Goal: Information Seeking & Learning: Learn about a topic

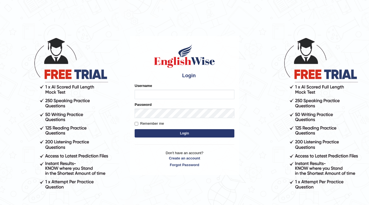
click at [142, 92] on input "Username" at bounding box center [185, 94] width 100 height 9
type input "ajaybamal"
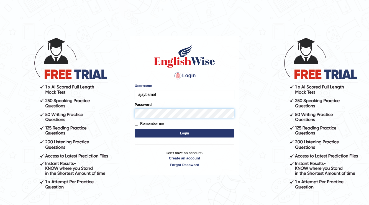
click at [135, 129] on button "Login" at bounding box center [185, 133] width 100 height 8
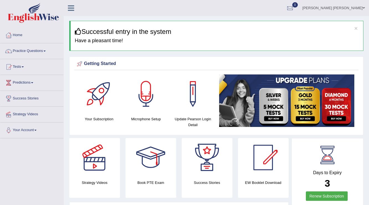
click at [44, 51] on link "Practice Questions" at bounding box center [31, 50] width 63 height 14
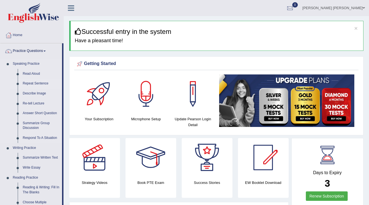
click at [39, 83] on link "Repeat Sentence" at bounding box center [41, 84] width 42 height 10
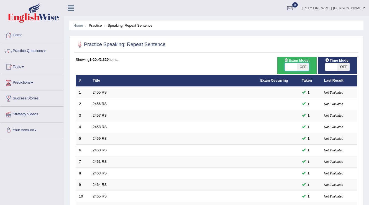
click at [293, 66] on span at bounding box center [291, 67] width 12 height 8
checkbox input "true"
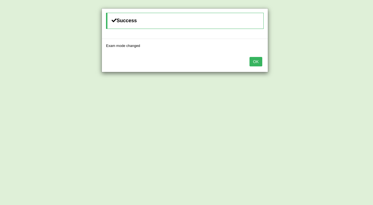
drag, startPoint x: 254, startPoint y: 61, endPoint x: 125, endPoint y: 141, distance: 151.6
click at [254, 62] on button "OK" at bounding box center [255, 61] width 13 height 9
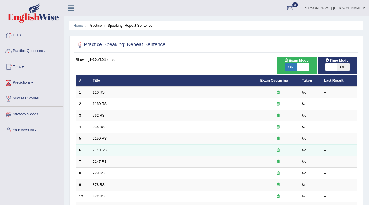
click at [99, 151] on link "2148 RS" at bounding box center [100, 150] width 14 height 4
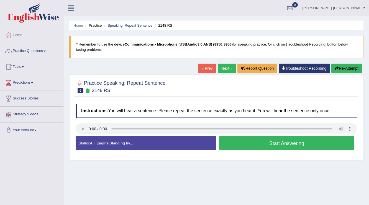
click at [39, 49] on link "Practice Questions" at bounding box center [31, 50] width 63 height 14
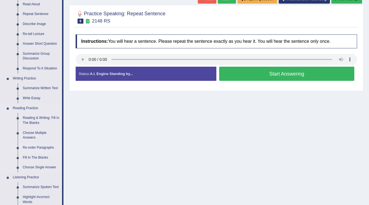
scroll to position [89, 0]
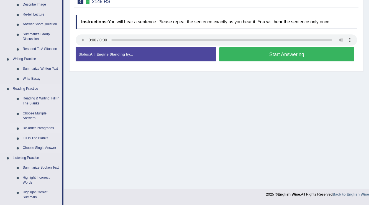
click at [36, 128] on link "Re-order Paragraphs" at bounding box center [41, 128] width 42 height 10
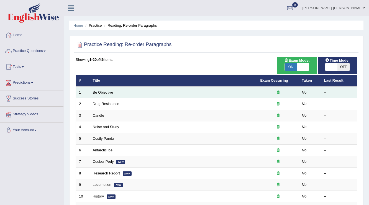
click at [99, 94] on td "Be Objective" at bounding box center [174, 93] width 168 height 12
click at [105, 93] on link "Be Objective" at bounding box center [103, 92] width 21 height 4
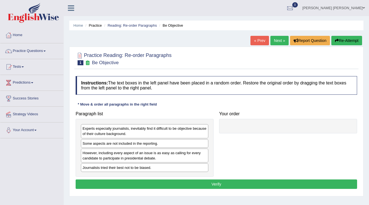
scroll to position [22, 0]
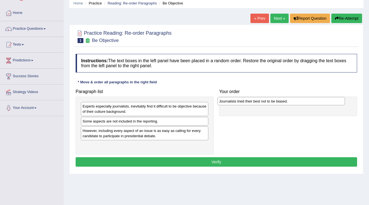
drag, startPoint x: 114, startPoint y: 146, endPoint x: 251, endPoint y: 102, distance: 143.6
click at [251, 102] on div "Journalists tried their best not to be biased." at bounding box center [282, 101] width 128 height 9
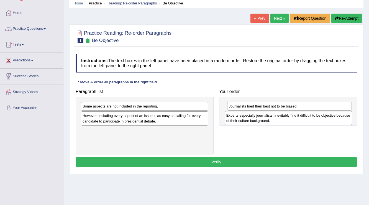
drag, startPoint x: 151, startPoint y: 110, endPoint x: 295, endPoint y: 119, distance: 144.3
click at [295, 119] on div "Experts especially journalists, inevitably find it difficult to be objective be…" at bounding box center [289, 118] width 128 height 14
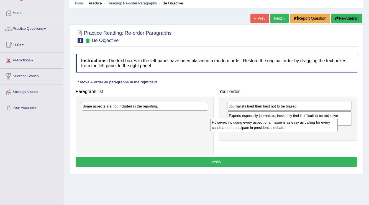
drag, startPoint x: 113, startPoint y: 119, endPoint x: 243, endPoint y: 125, distance: 129.7
click at [243, 125] on div "However, including every aspect of an issue is as easy as calling for every can…" at bounding box center [275, 125] width 128 height 14
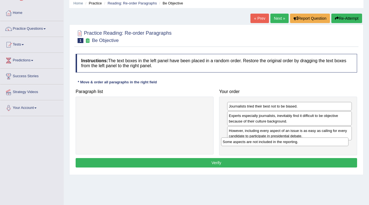
drag, startPoint x: 166, startPoint y: 105, endPoint x: 307, endPoint y: 141, distance: 144.8
click at [307, 141] on div "Some aspects are not included in the reporting." at bounding box center [285, 141] width 128 height 9
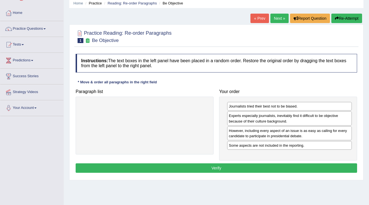
click at [227, 166] on button "Verify" at bounding box center [217, 167] width 282 height 9
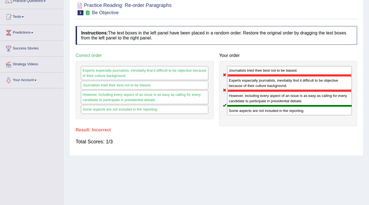
scroll to position [42, 0]
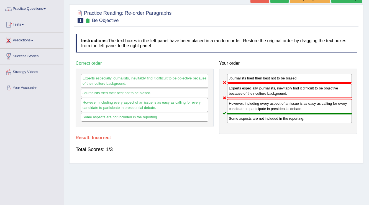
drag, startPoint x: 224, startPoint y: 97, endPoint x: 228, endPoint y: 82, distance: 15.4
click at [228, 82] on div "Journalists tried their best not to be biased. Experts especially journalists, …" at bounding box center [288, 101] width 138 height 65
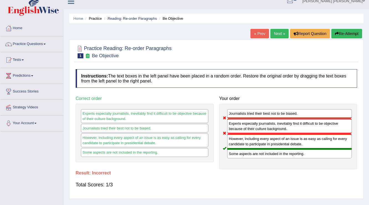
scroll to position [0, 0]
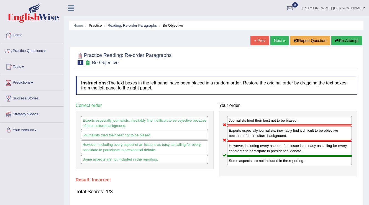
click at [342, 42] on button "Re-Attempt" at bounding box center [347, 40] width 31 height 9
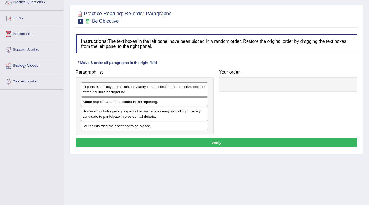
scroll to position [67, 0]
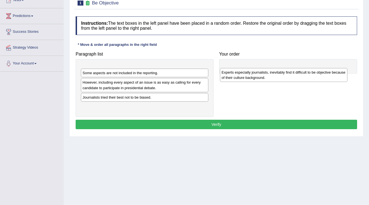
drag, startPoint x: 119, startPoint y: 72, endPoint x: 259, endPoint y: 75, distance: 139.3
click at [259, 75] on div "Experts especially journalists, inevitably find it difficult to be objective be…" at bounding box center [284, 75] width 128 height 14
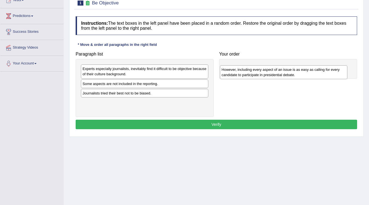
drag, startPoint x: 139, startPoint y: 97, endPoint x: 278, endPoint y: 72, distance: 141.1
click at [278, 72] on div "However, including every aspect of an issue is as easy as calling for every can…" at bounding box center [284, 72] width 128 height 14
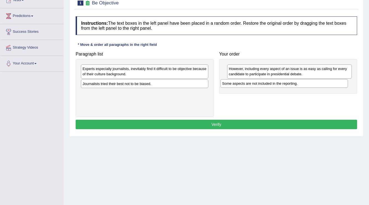
drag, startPoint x: 141, startPoint y: 84, endPoint x: 281, endPoint y: 84, distance: 139.8
click at [281, 84] on div "Some aspects are not included in the reporting." at bounding box center [285, 83] width 128 height 9
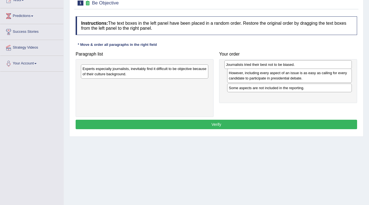
drag, startPoint x: 164, startPoint y: 85, endPoint x: 309, endPoint y: 66, distance: 145.7
click at [309, 66] on div "Journalists tried their best not to be biased." at bounding box center [289, 64] width 128 height 9
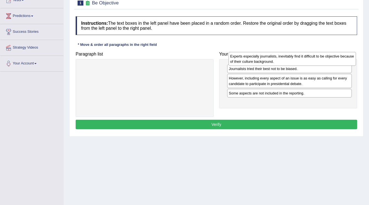
drag, startPoint x: 188, startPoint y: 72, endPoint x: 336, endPoint y: 60, distance: 148.4
click at [336, 60] on div "Experts especially journalists, inevitably find it difficult to be objective be…" at bounding box center [293, 59] width 128 height 14
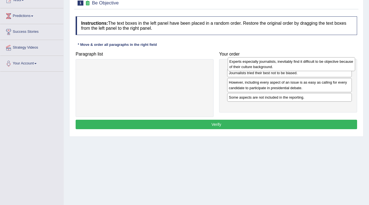
drag, startPoint x: 194, startPoint y: 64, endPoint x: 341, endPoint y: 57, distance: 147.2
click at [341, 57] on div "Experts especially journalists, inevitably find it difficult to be objective be…" at bounding box center [292, 64] width 128 height 14
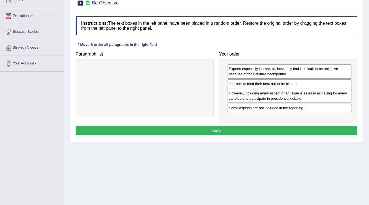
click at [226, 129] on button "Verify" at bounding box center [217, 130] width 282 height 9
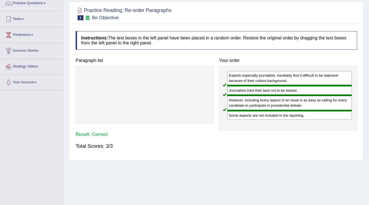
scroll to position [0, 0]
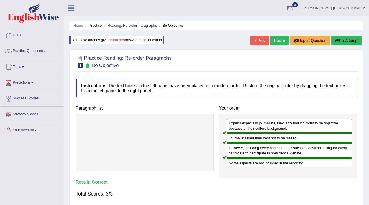
click at [284, 40] on link "Next »" at bounding box center [280, 40] width 18 height 9
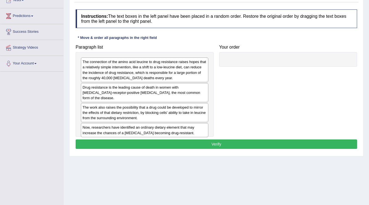
scroll to position [67, 0]
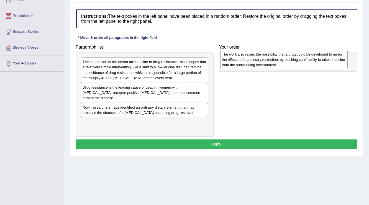
drag, startPoint x: 122, startPoint y: 108, endPoint x: 262, endPoint y: 61, distance: 147.4
click at [262, 61] on div "The work also raises the possibility that a drug could be developed to mirror t…" at bounding box center [285, 59] width 128 height 19
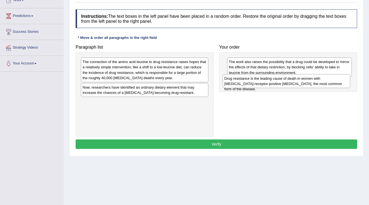
drag, startPoint x: 140, startPoint y: 94, endPoint x: 282, endPoint y: 85, distance: 142.3
click at [282, 85] on div "Drug resistance is the leading cause of death in women with [MEDICAL_DATA]-rece…" at bounding box center [287, 81] width 128 height 14
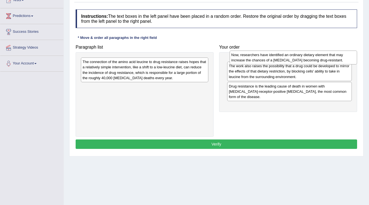
drag, startPoint x: 160, startPoint y: 95, endPoint x: 309, endPoint y: 63, distance: 152.4
click at [309, 63] on div "Now, researchers have identified an ordinary dietary element that may increase …" at bounding box center [294, 57] width 128 height 14
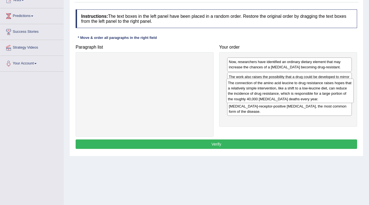
drag, startPoint x: 179, startPoint y: 73, endPoint x: 324, endPoint y: 94, distance: 147.1
click at [324, 94] on div "The connection of the amino acid leucine to drug resistance raises hopes that a…" at bounding box center [291, 91] width 128 height 24
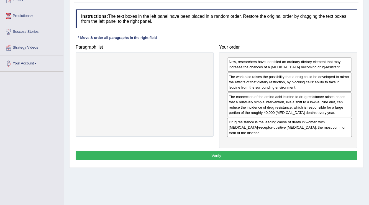
click at [267, 151] on button "Verify" at bounding box center [217, 155] width 282 height 9
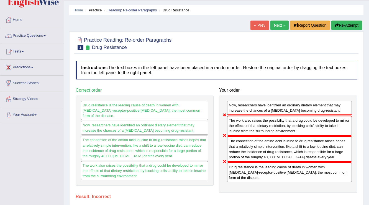
scroll to position [22, 0]
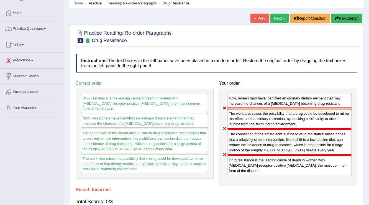
drag, startPoint x: 224, startPoint y: 106, endPoint x: 229, endPoint y: 118, distance: 12.2
click at [229, 118] on div "The work also raises the possibility that a drug could be developed to mirror t…" at bounding box center [289, 118] width 125 height 20
drag, startPoint x: 225, startPoint y: 128, endPoint x: 236, endPoint y: 111, distance: 20.2
click at [235, 111] on div "Now, researchers have identified an ordinary dietary element that may increase …" at bounding box center [288, 136] width 138 height 97
drag, startPoint x: 239, startPoint y: 115, endPoint x: 194, endPoint y: 109, distance: 45.9
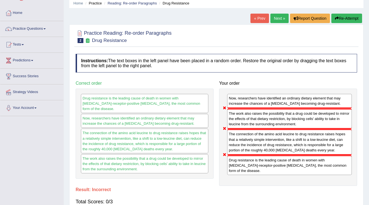
click at [196, 110] on div "Paragraph list Correct order Drug resistance is the leading cause of death in w…" at bounding box center [216, 132] width 287 height 108
click at [184, 102] on div "Drug resistance is the leading cause of death in women with [MEDICAL_DATA]-rece…" at bounding box center [145, 103] width 128 height 19
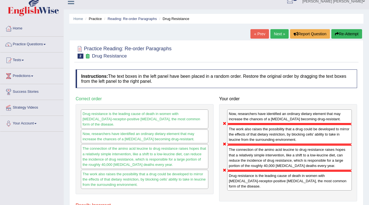
scroll to position [0, 0]
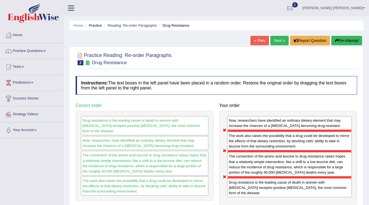
click at [341, 41] on button "Re-Attempt" at bounding box center [347, 40] width 31 height 9
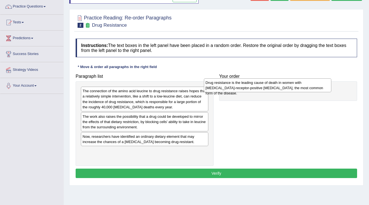
drag, startPoint x: 146, startPoint y: 121, endPoint x: 270, endPoint y: 87, distance: 127.7
click at [270, 87] on div "Drug resistance is the leading cause of death in women with estrogen-receptor-p…" at bounding box center [268, 85] width 128 height 14
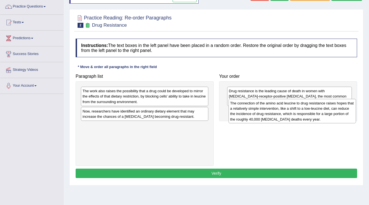
drag, startPoint x: 153, startPoint y: 102, endPoint x: 301, endPoint y: 114, distance: 148.4
click at [301, 114] on div "The connection of the amino acid leucine to drug resistance raises hopes that a…" at bounding box center [293, 111] width 128 height 24
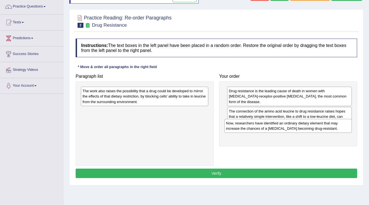
drag, startPoint x: 169, startPoint y: 115, endPoint x: 312, endPoint y: 128, distance: 143.4
click at [313, 128] on div "Now, researchers have identified an ordinary dietary element that may increase …" at bounding box center [289, 126] width 128 height 14
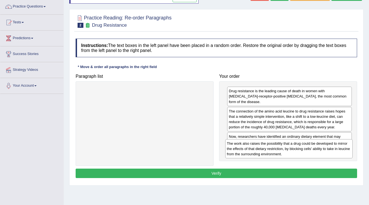
drag, startPoint x: 162, startPoint y: 101, endPoint x: 301, endPoint y: 155, distance: 149.1
click at [306, 153] on div "The work also raises the possibility that a drug could be developed to mirror t…" at bounding box center [290, 148] width 128 height 19
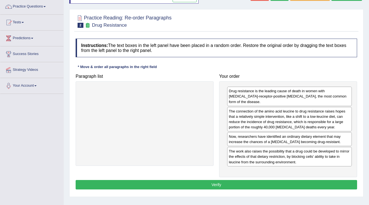
click at [260, 180] on button "Verify" at bounding box center [217, 184] width 282 height 9
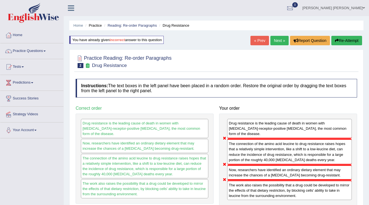
click at [136, 71] on div "Practice Reading: Re-order Paragraphs 2 Drug Resistance" at bounding box center [216, 61] width 285 height 19
click at [282, 41] on link "Next »" at bounding box center [280, 40] width 18 height 9
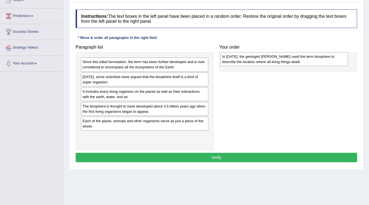
drag, startPoint x: 0, startPoint y: 0, endPoint x: 254, endPoint y: 60, distance: 261.2
click at [254, 60] on div "In [DATE], the geologist [PERSON_NAME] used the term biosphere to describe the …" at bounding box center [285, 59] width 128 height 14
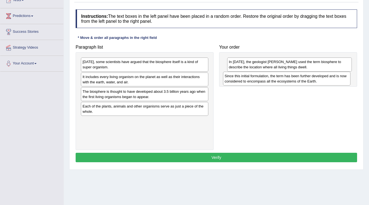
drag, startPoint x: 125, startPoint y: 68, endPoint x: 268, endPoint y: 82, distance: 143.0
click at [268, 82] on div "Since this initial formulation, the term has been further developed and is now …" at bounding box center [287, 79] width 128 height 14
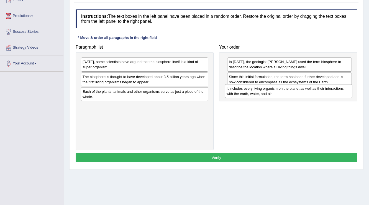
drag, startPoint x: 154, startPoint y: 80, endPoint x: 298, endPoint y: 92, distance: 144.7
click at [298, 92] on div "It includes every living organism on the planet as well as their interactions w…" at bounding box center [289, 91] width 128 height 14
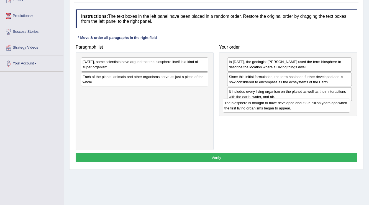
drag, startPoint x: 174, startPoint y: 82, endPoint x: 316, endPoint y: 108, distance: 144.4
click at [316, 108] on div "The biosphere is thought to have developed about 3.5 billion years ago when the…" at bounding box center [287, 105] width 128 height 14
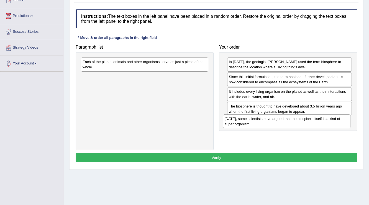
drag, startPoint x: 134, startPoint y: 64, endPoint x: 277, endPoint y: 121, distance: 153.5
click at [277, 121] on div "[DATE], some scientists have argued that the biosphere itself is a kind of supe…" at bounding box center [287, 121] width 128 height 14
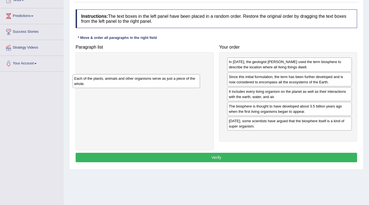
drag, startPoint x: 146, startPoint y: 67, endPoint x: 137, endPoint y: 82, distance: 17.3
click at [137, 82] on div "Each of the plants, animals and other organisms serve as just a piece of the wh…" at bounding box center [137, 81] width 128 height 14
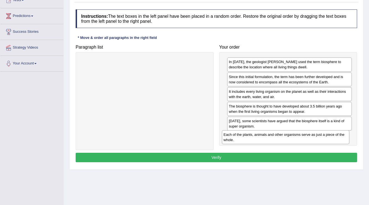
drag, startPoint x: 131, startPoint y: 67, endPoint x: 272, endPoint y: 140, distance: 158.8
click at [272, 140] on div "Each of the plants, animals and other organisms serve as just a piece of the wh…" at bounding box center [286, 137] width 128 height 14
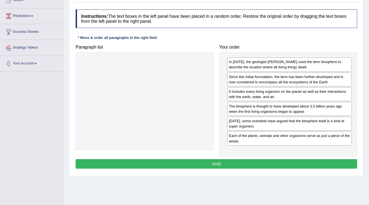
click at [215, 164] on button "Verify" at bounding box center [217, 163] width 282 height 9
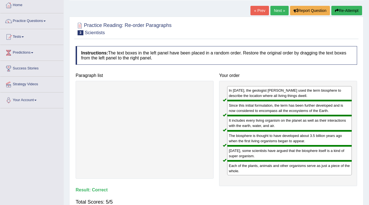
scroll to position [22, 0]
